Goal: Download file/media

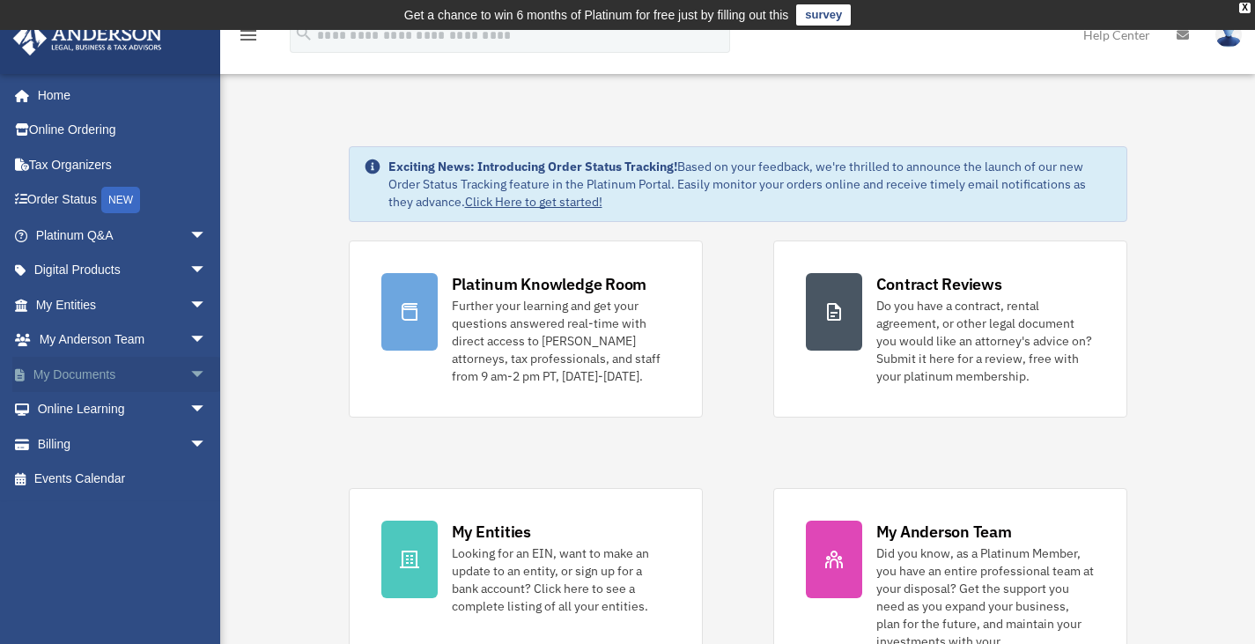
click at [98, 367] on link "My Documents arrow_drop_down" at bounding box center [122, 374] width 221 height 35
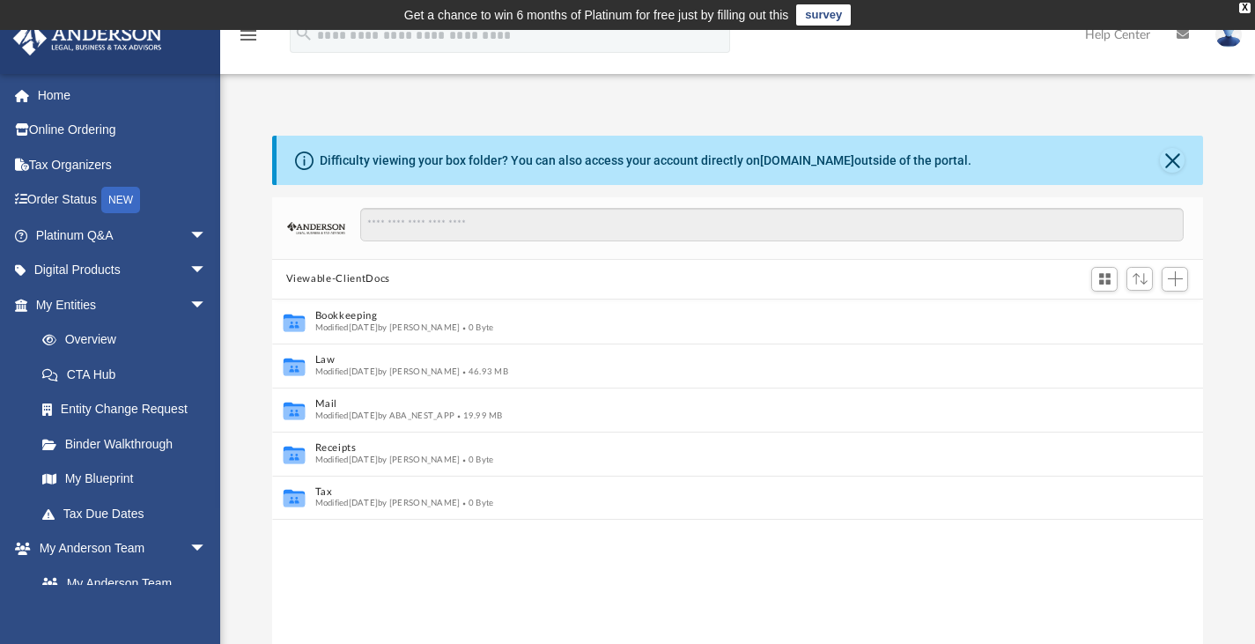
scroll to position [14, 14]
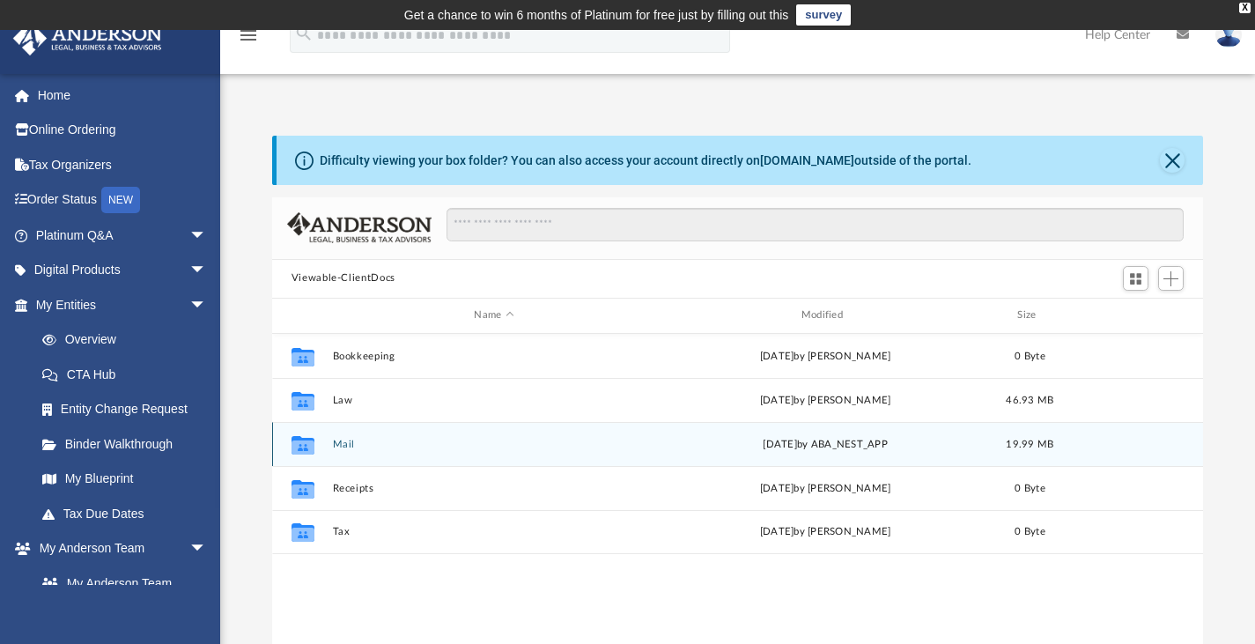
click at [674, 442] on div "[DATE] by ABA_NEST_APP" at bounding box center [824, 444] width 323 height 16
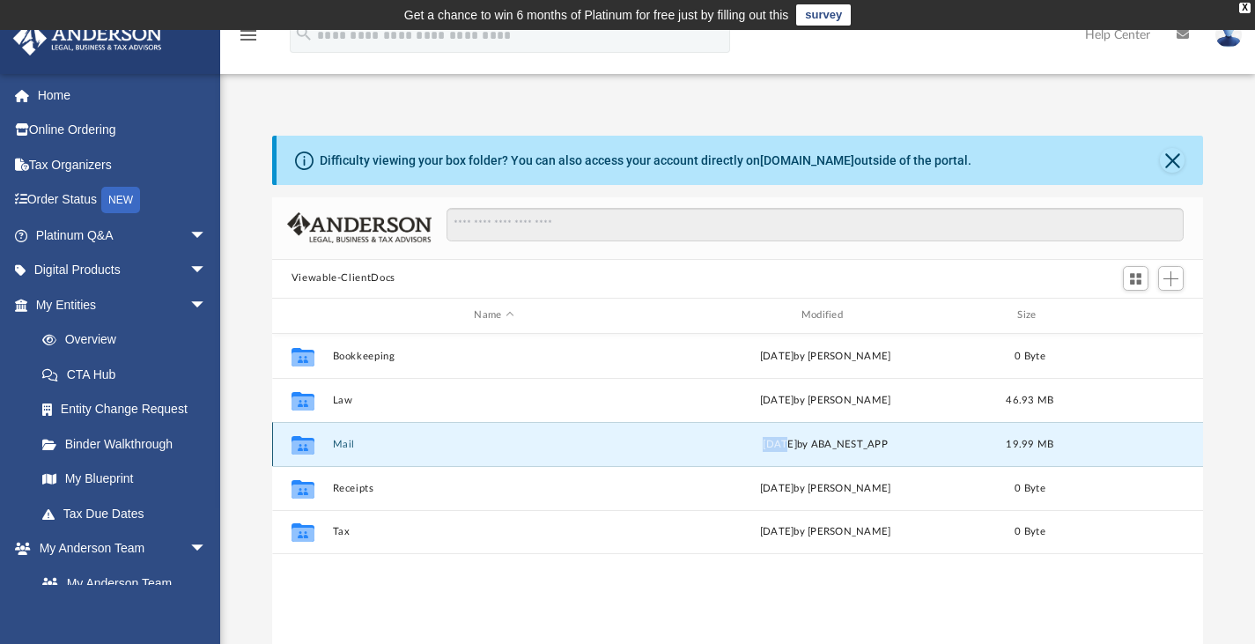
click at [356, 440] on button "Mail" at bounding box center [493, 443] width 323 height 11
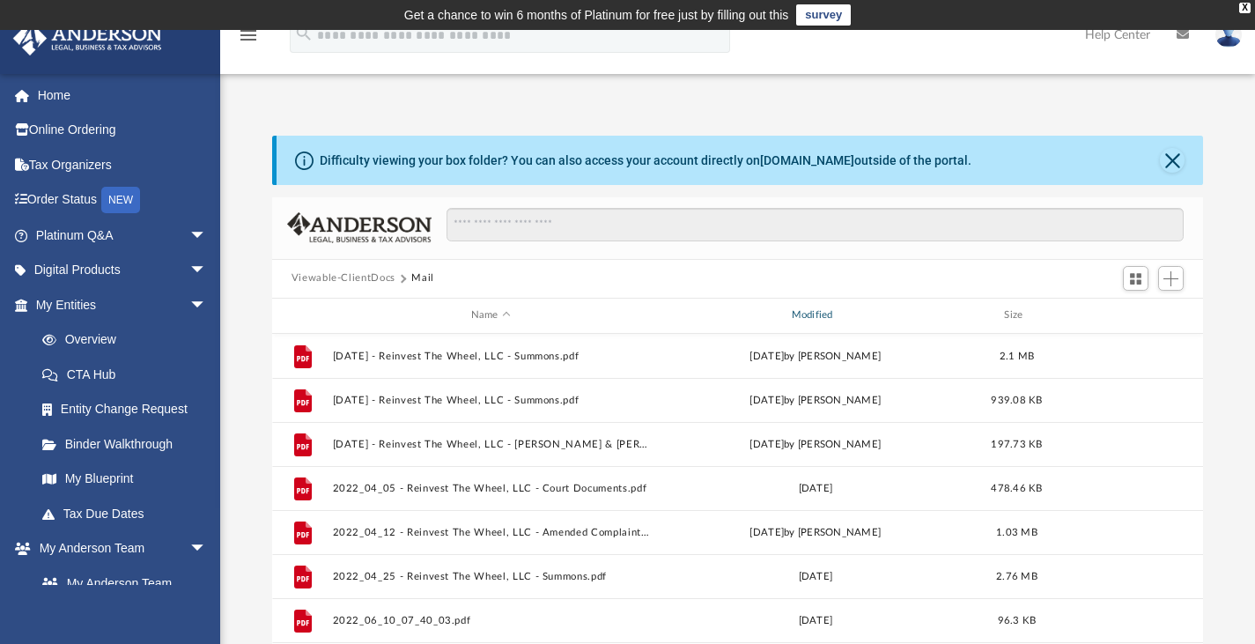
click at [798, 320] on div "Modified" at bounding box center [814, 315] width 317 height 16
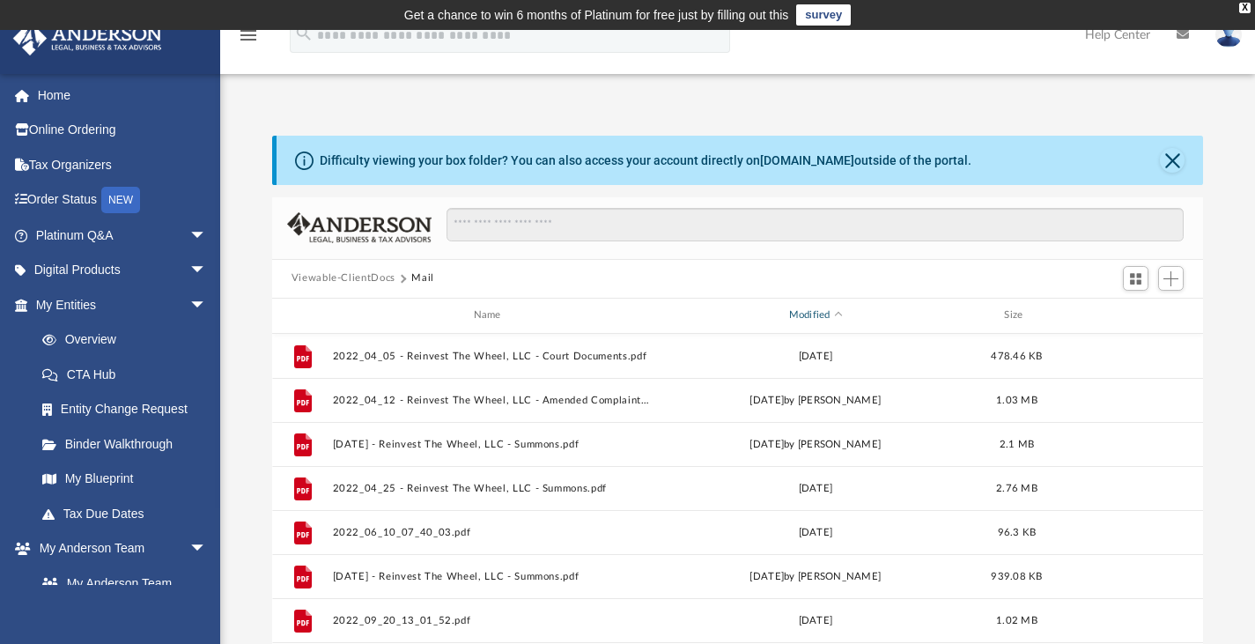
click at [806, 310] on div "Modified" at bounding box center [814, 315] width 317 height 16
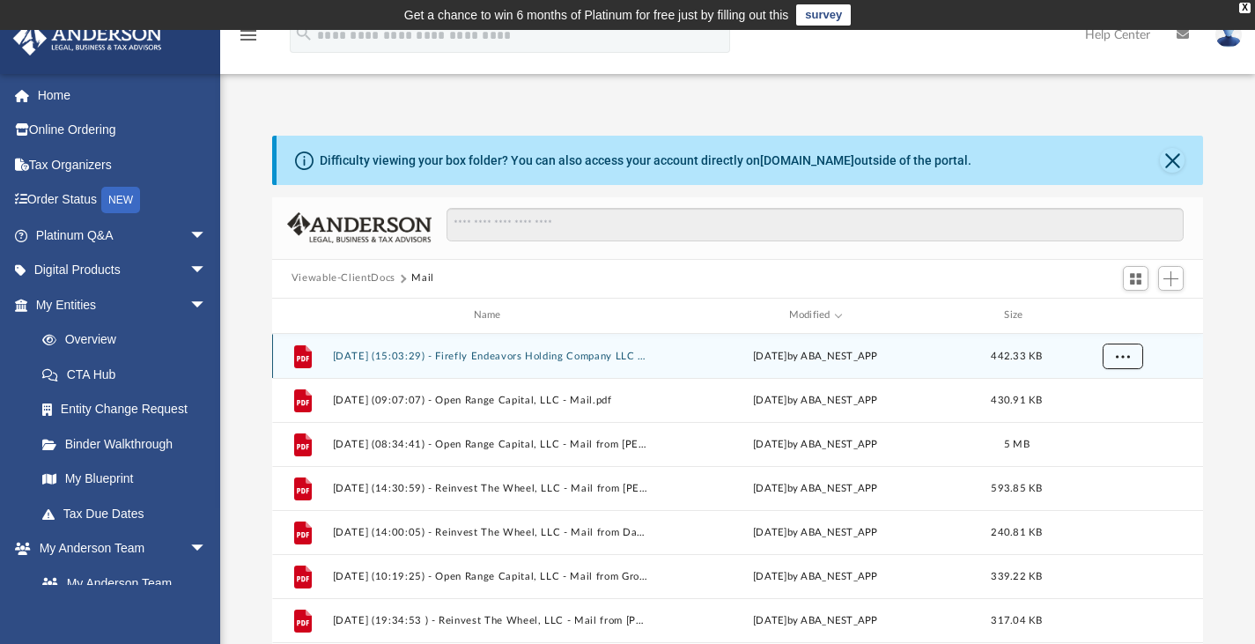
click at [1123, 357] on span "More options" at bounding box center [1122, 355] width 14 height 10
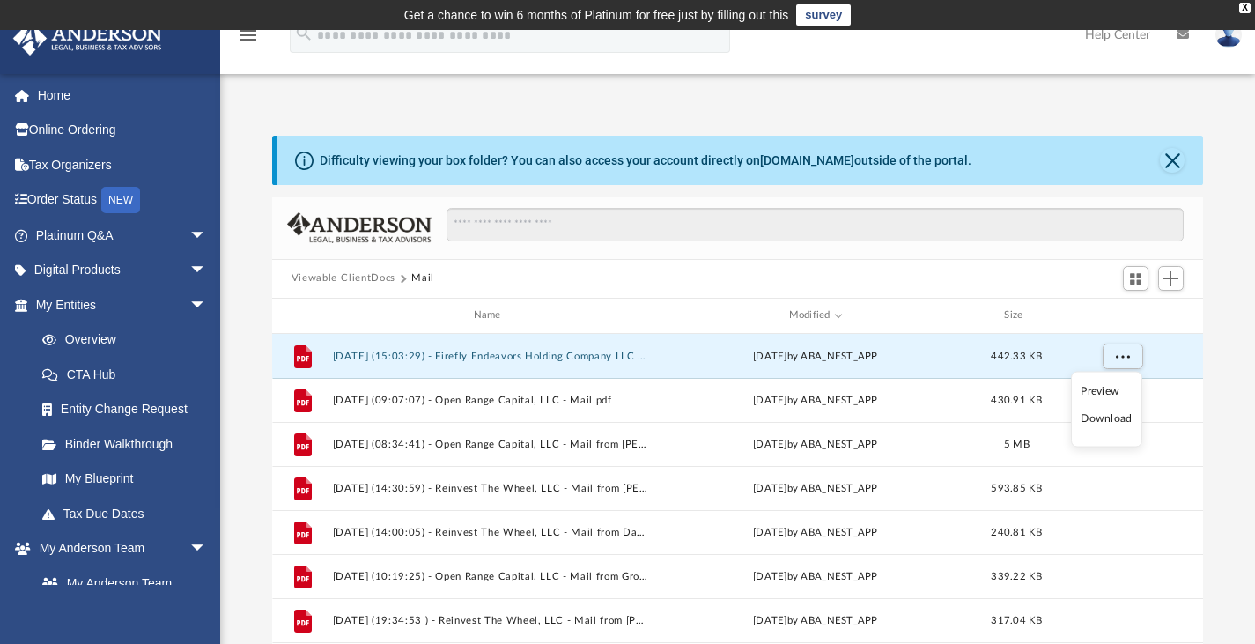
click at [1093, 417] on li "Download" at bounding box center [1105, 418] width 51 height 18
